Goal: Task Accomplishment & Management: Manage account settings

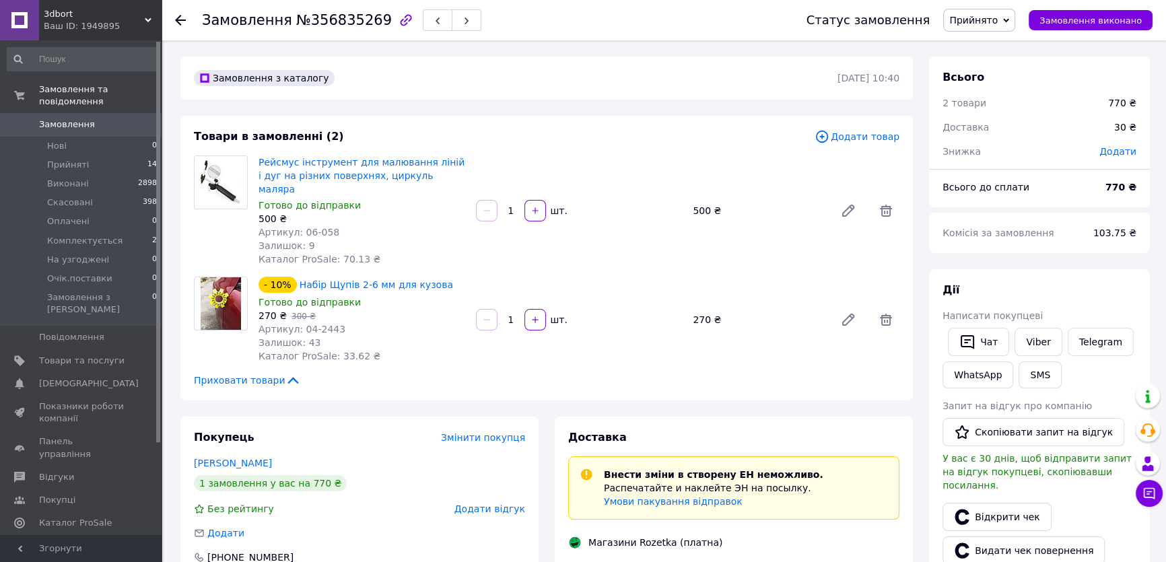
scroll to position [590, 0]
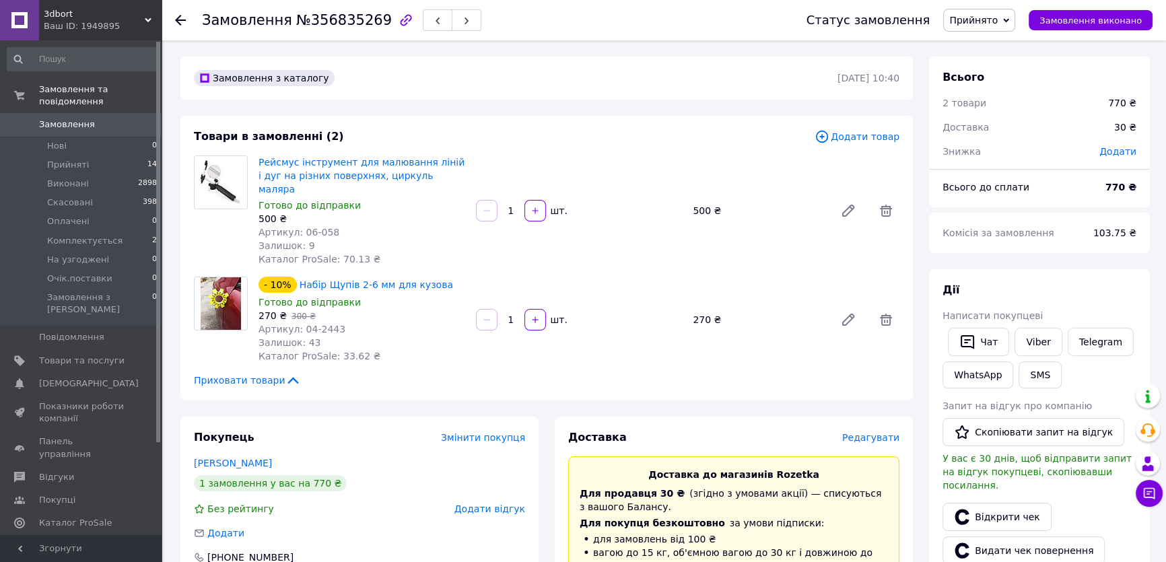
click at [87, 118] on span "Замовлення" at bounding box center [67, 124] width 56 height 12
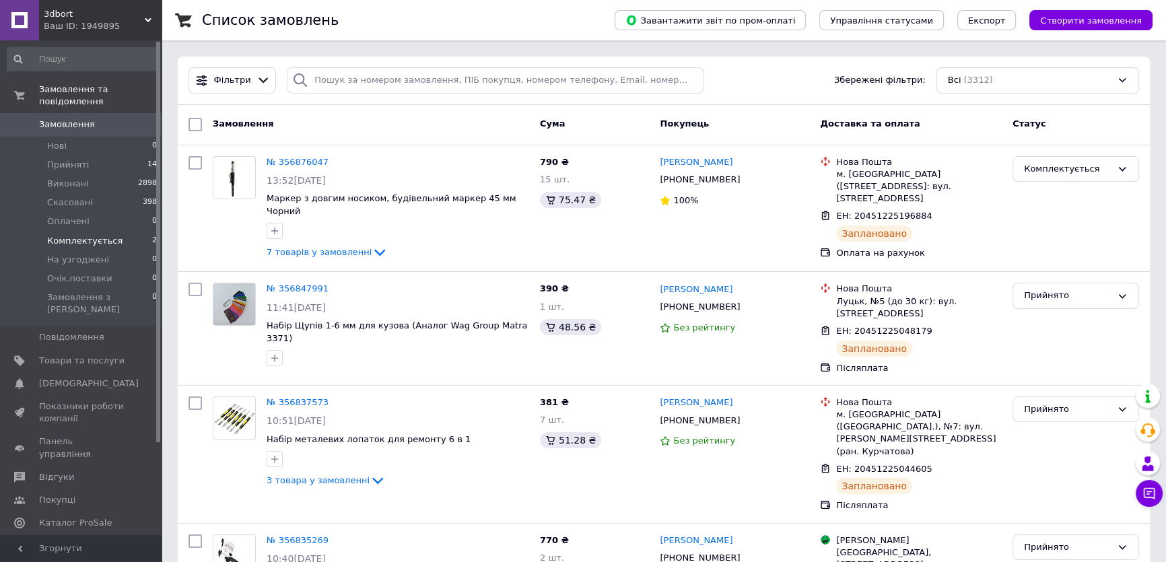
click at [65, 235] on span "Комплектується" at bounding box center [84, 241] width 75 height 12
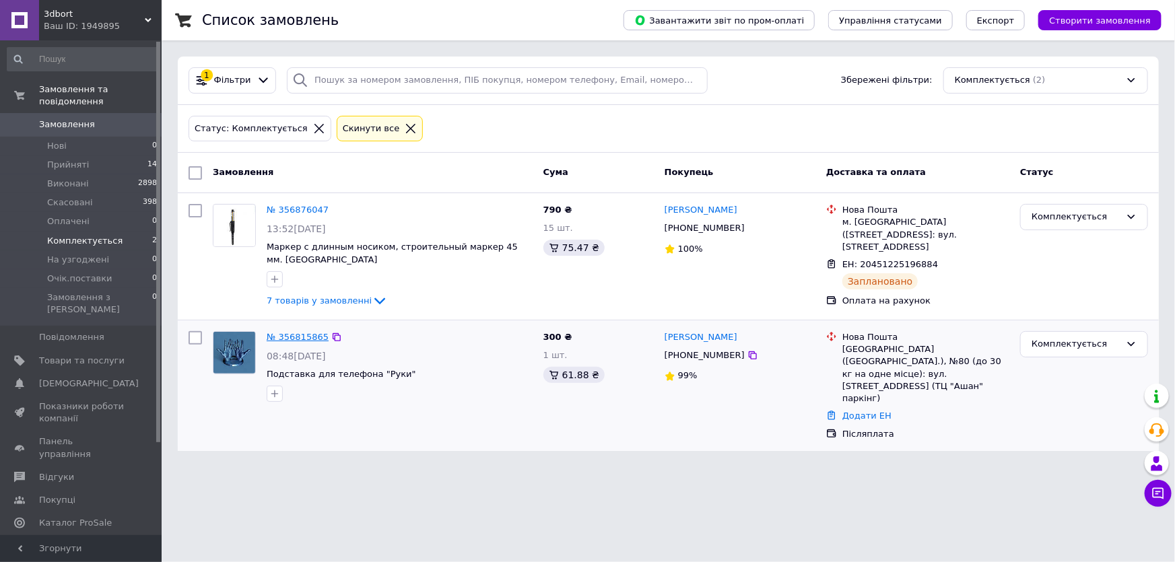
click at [291, 336] on link "№ 356815865" at bounding box center [298, 337] width 62 height 10
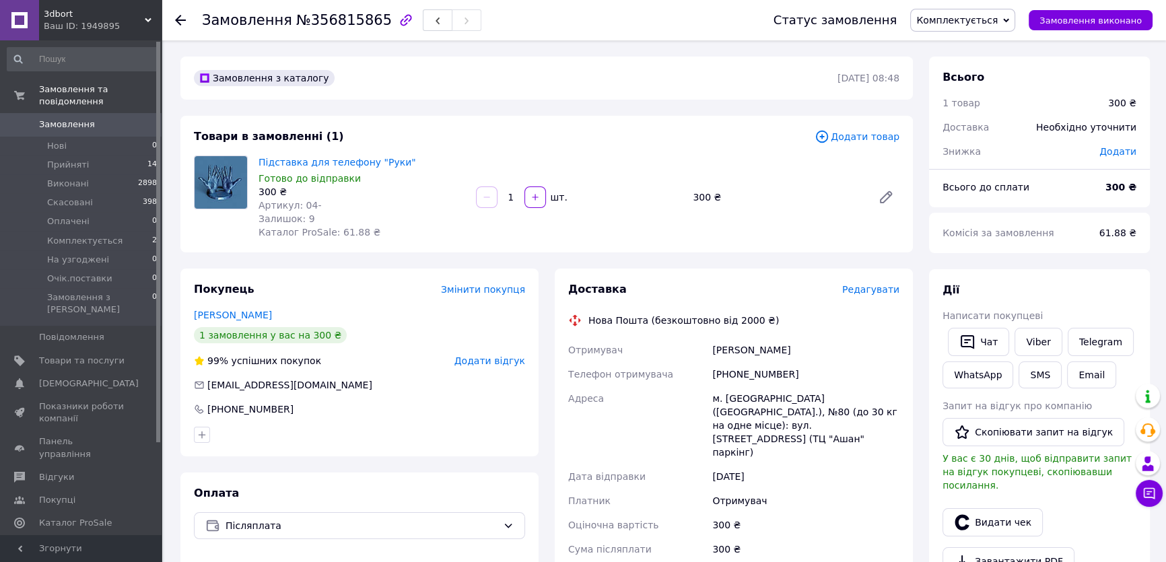
click at [411, 238] on div "Підставка для телефону "Руки" Готово до відправки 300 ₴ Артикул: 04- Залишок: 9…" at bounding box center [361, 197] width 217 height 89
click at [171, 245] on div "Замовлення №356815865 Статус замовлення Комплектується Прийнято Виконано Скасов…" at bounding box center [665, 519] width 1002 height 958
drag, startPoint x: 395, startPoint y: 159, endPoint x: 254, endPoint y: 163, distance: 140.7
click at [253, 163] on div "Підставка для телефону "Руки" Готово до відправки 300 ₴ Артикул: 04- Залишок: 9…" at bounding box center [361, 197] width 217 height 89
copy link "Підставка для телефону "Руки""
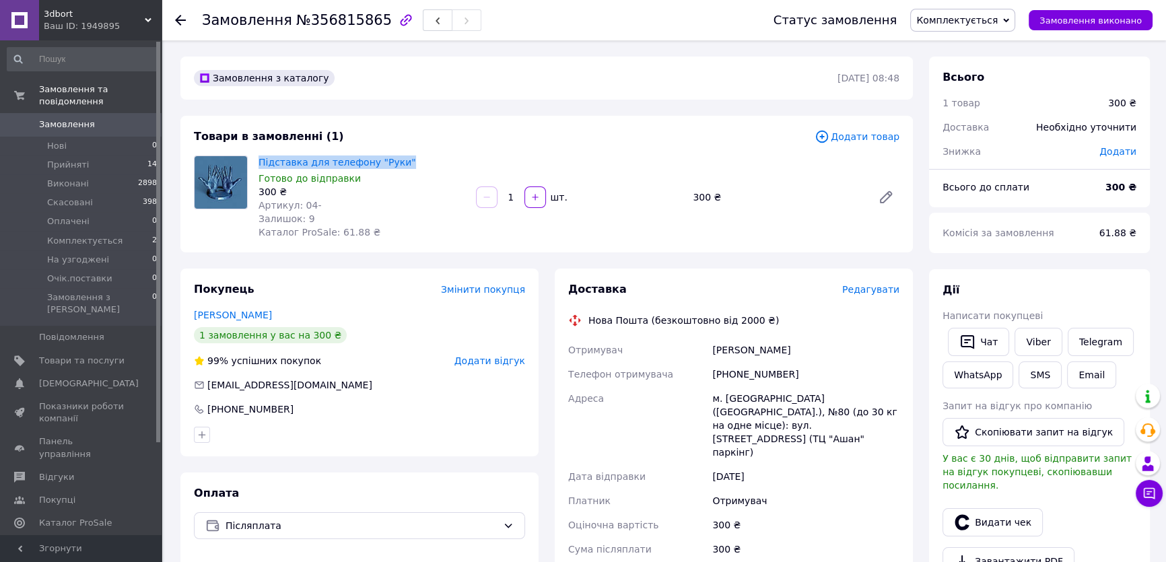
click at [408, 212] on div "Залишок: 9" at bounding box center [361, 218] width 207 height 13
click at [314, 166] on link "Підставка для телефону "Руки"" at bounding box center [336, 162] width 157 height 11
